Goal: Contribute content

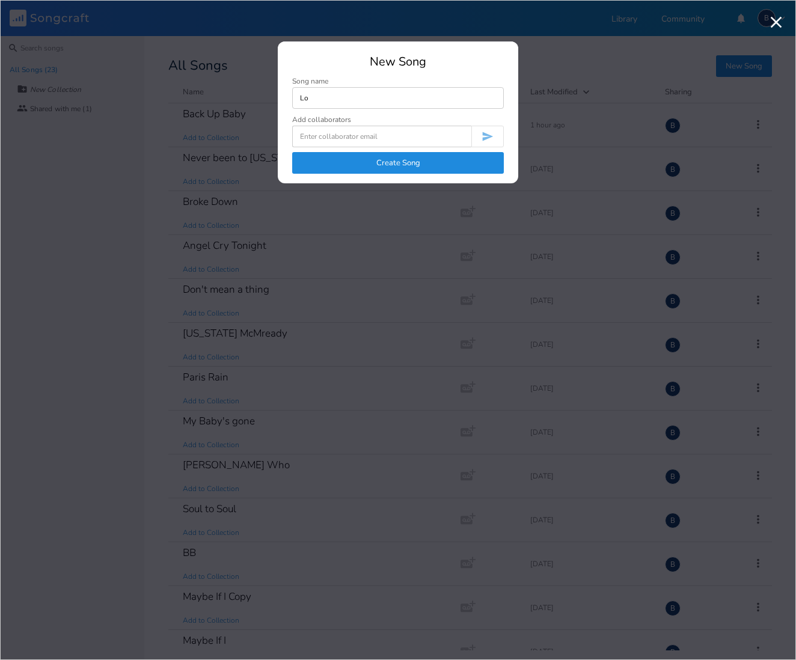
type input "L"
type input "on the low down"
click at [389, 163] on button "Create Song" at bounding box center [398, 163] width 212 height 22
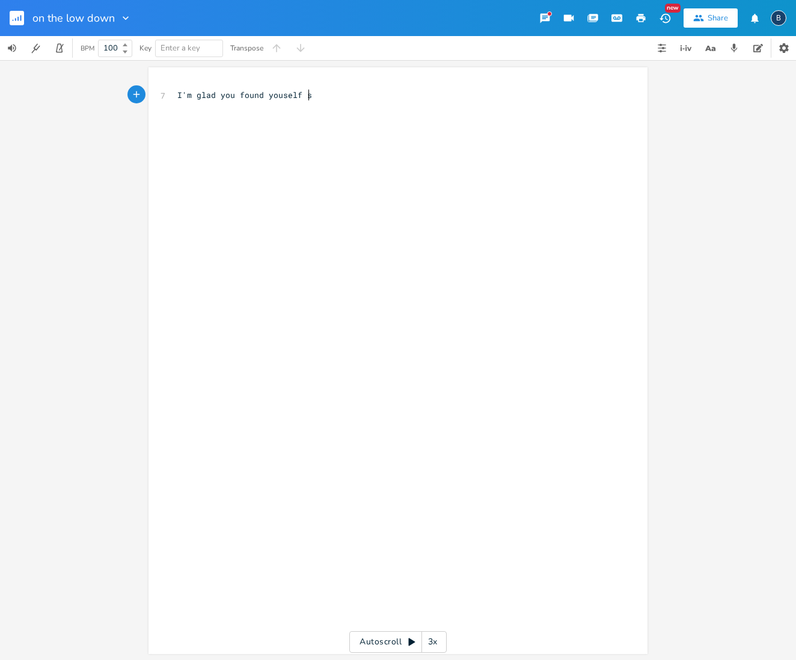
scroll to position [0, 87]
type textarea "I'm glad you found youself soe"
type textarea "me loow"
type textarea "but its too lw down"
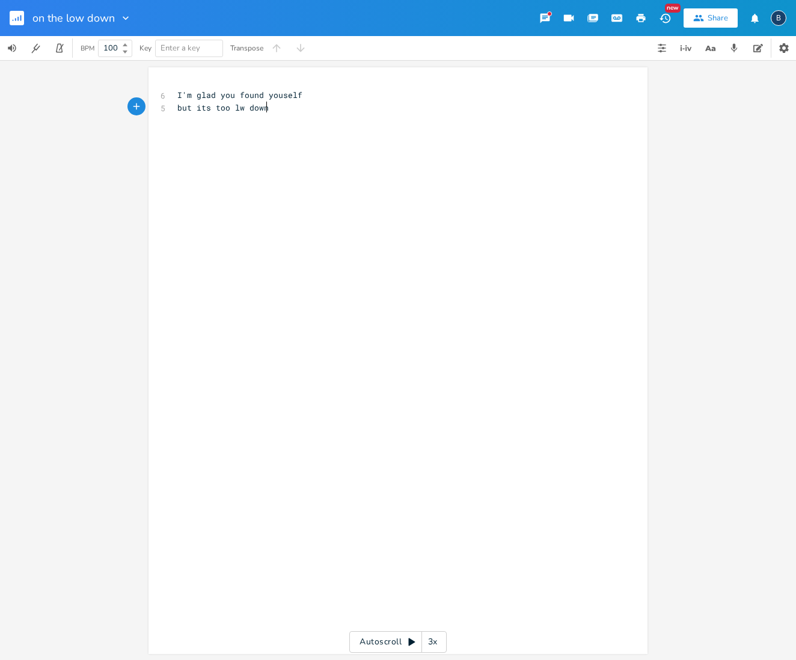
scroll to position [0, 58]
click at [240, 108] on span "but its too lw down" at bounding box center [222, 107] width 91 height 11
type textarea "low"
click at [254, 105] on pre "but its low down" at bounding box center [392, 108] width 434 height 13
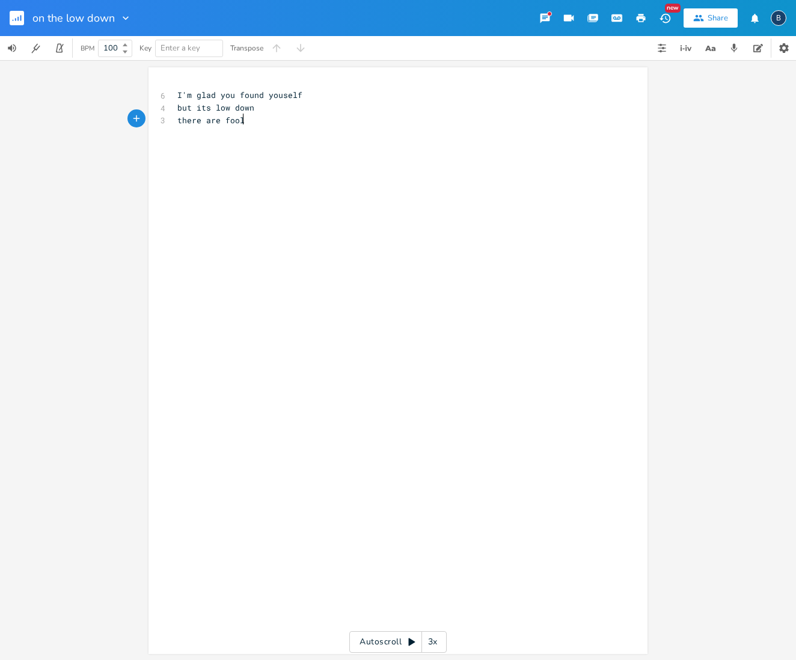
scroll to position [0, 40]
type textarea "there are fools"
type textarea "to be realed in"
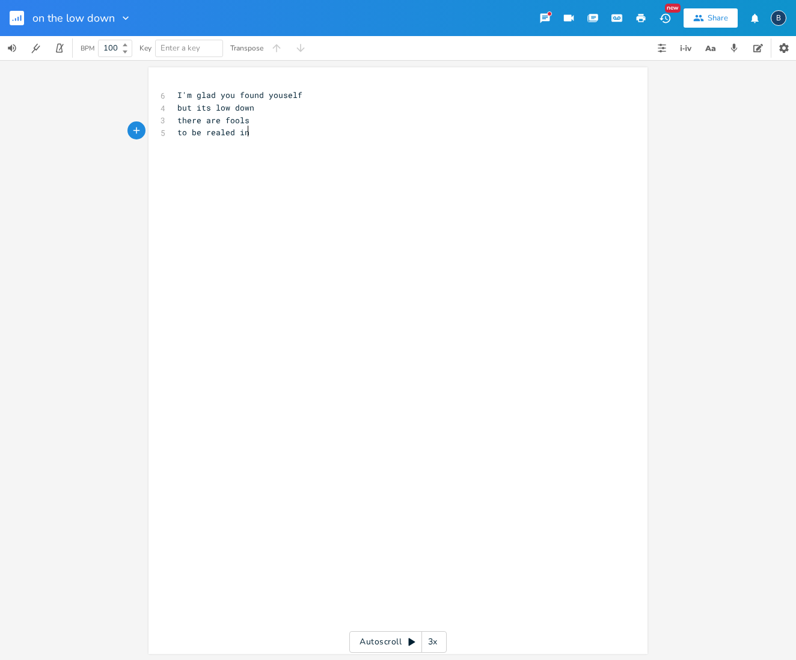
click at [251, 135] on pre "to be realed in" at bounding box center [392, 132] width 434 height 13
click at [206, 107] on span "but its low down" at bounding box center [215, 107] width 77 height 11
type textarea "so"
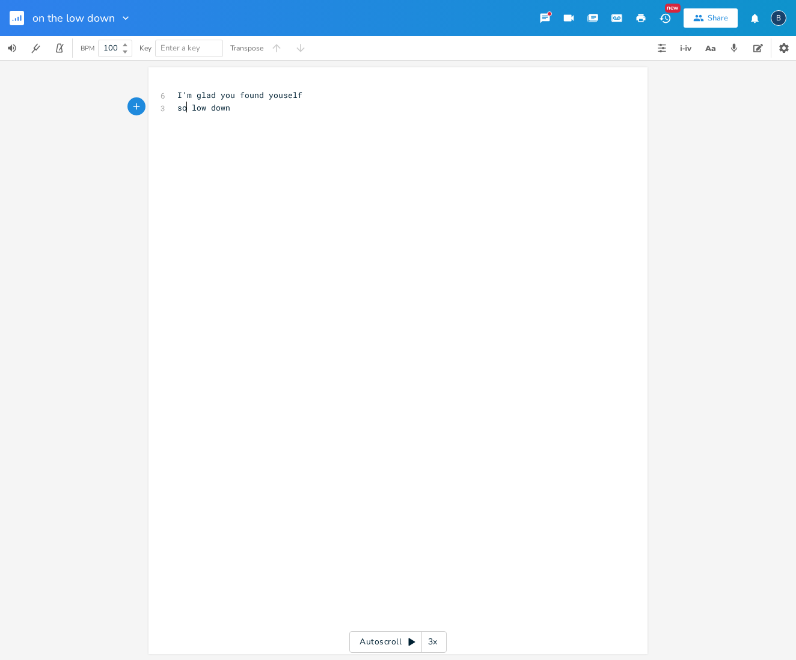
scroll to position [0, 7]
click at [239, 108] on pre "so low down" at bounding box center [392, 108] width 434 height 13
type textarea "a level that suets you well"
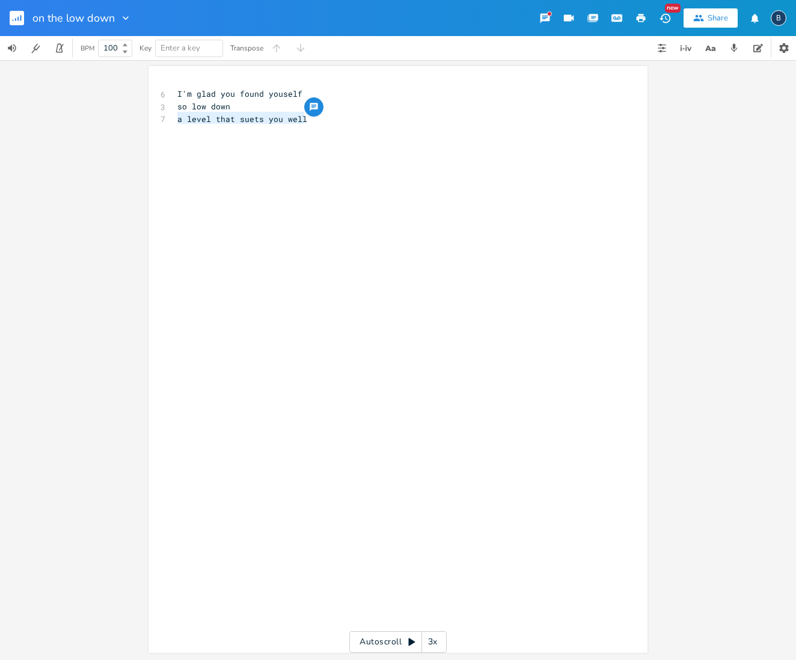
drag, startPoint x: 304, startPoint y: 116, endPoint x: 156, endPoint y: 119, distance: 148.4
click at [156, 119] on div "a level that suets you well x 6 I'm glad you found youself 3 so low down 7 a le…" at bounding box center [397, 359] width 499 height 586
type textarea "how it sur"
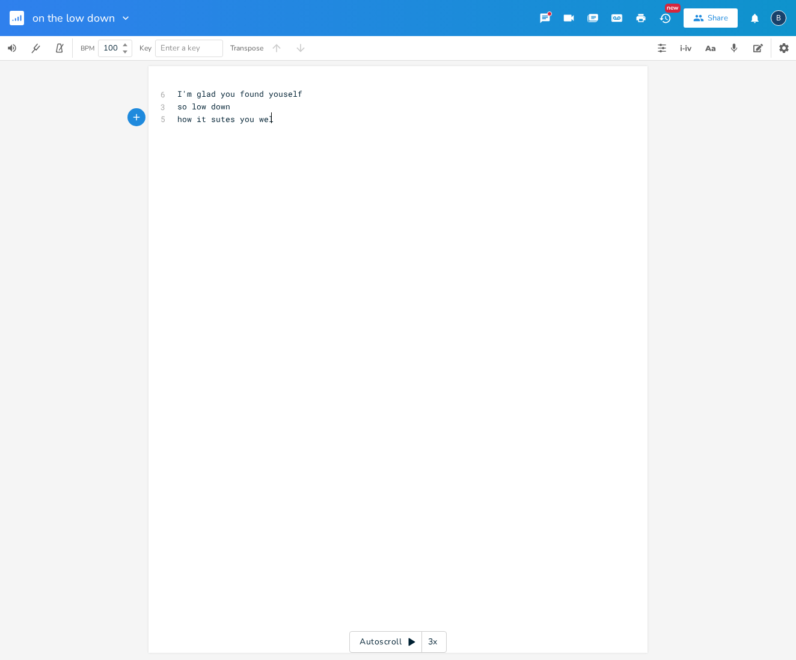
type textarea "tes you well"
type textarea "Gow you sleep at night"
click at [179, 140] on span "Gow you sleep at night" at bounding box center [230, 143] width 106 height 11
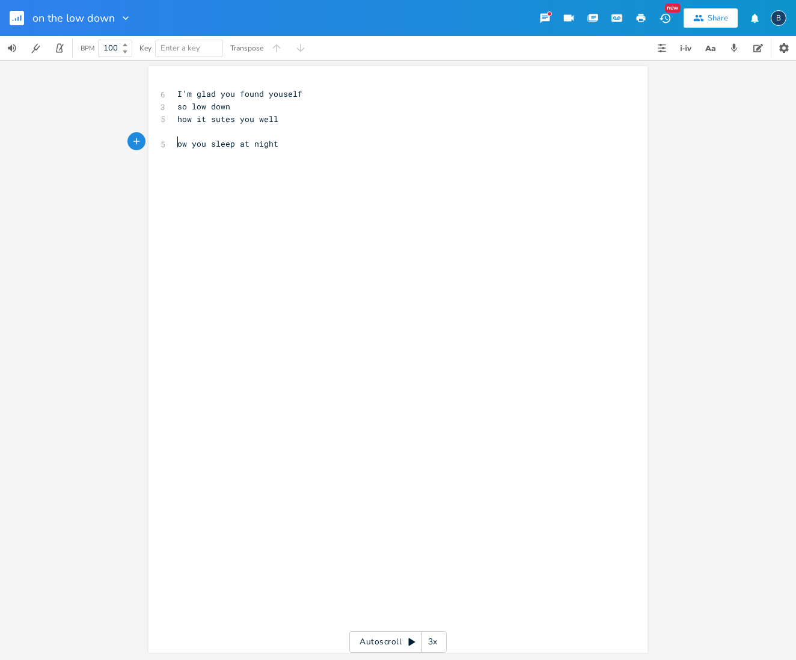
type textarea "H"
type textarea "I'm glad you found youself so low down how it sutes you well"
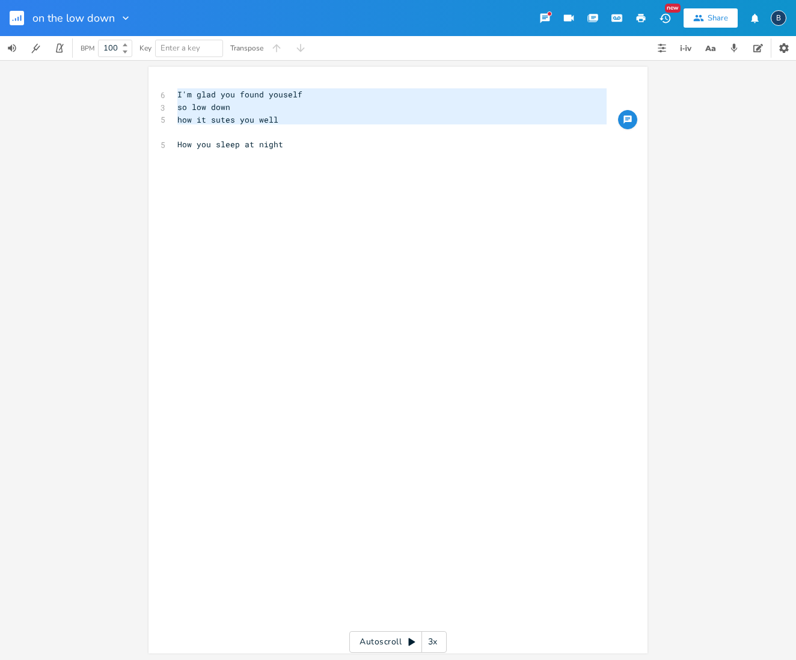
drag, startPoint x: 172, startPoint y: 91, endPoint x: 254, endPoint y: 133, distance: 91.6
click at [254, 133] on div "6 I'm glad you found youself 3 so low down 5 how it sutes you well ​ 5 How you …" at bounding box center [392, 144] width 434 height 112
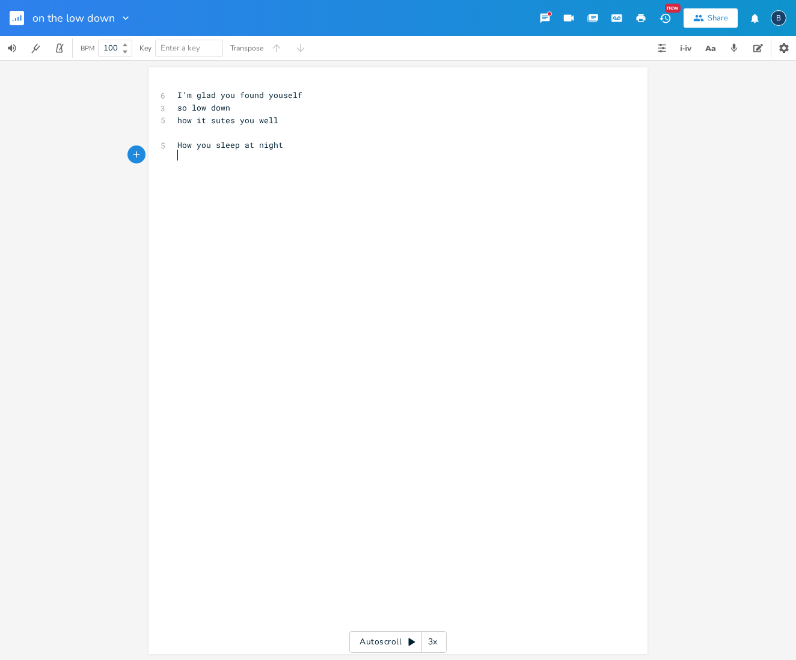
click at [262, 157] on pre "​" at bounding box center [392, 157] width 434 height 13
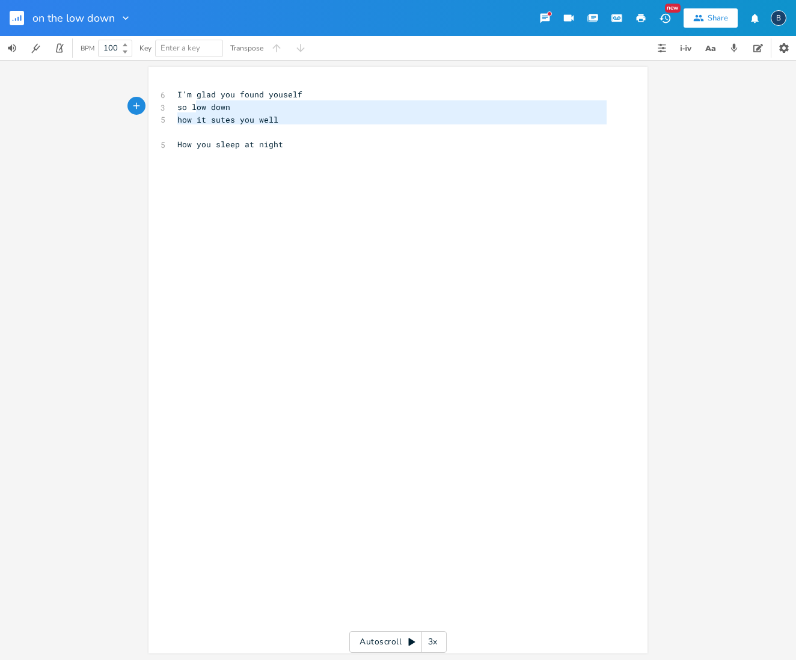
type textarea "I'm glad you found youself so low down how it sutes you well"
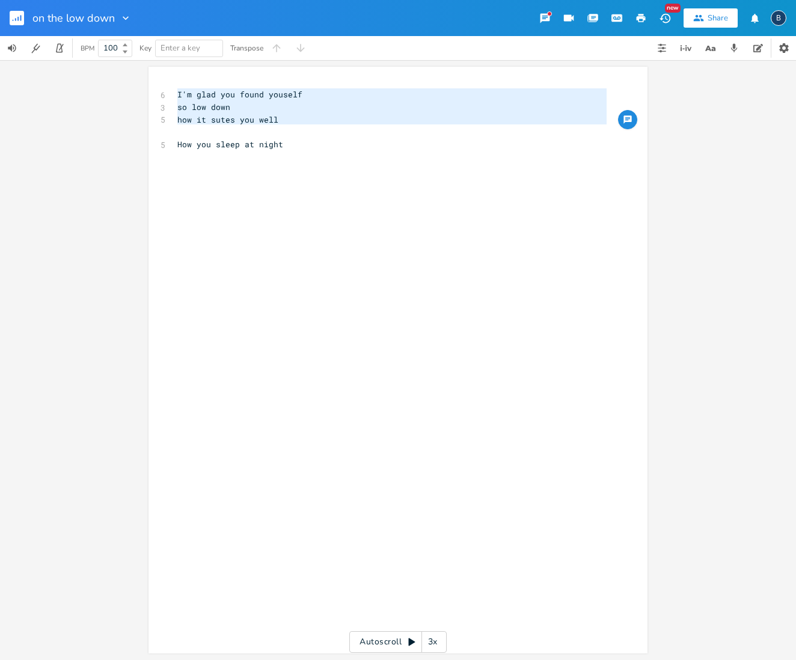
drag, startPoint x: 290, startPoint y: 131, endPoint x: 169, endPoint y: 94, distance: 125.6
click at [169, 94] on div "I'm glad you found youself so low down how it sutes you well x 6 I'm glad you f…" at bounding box center [397, 360] width 499 height 586
